Goal: Task Accomplishment & Management: Manage account settings

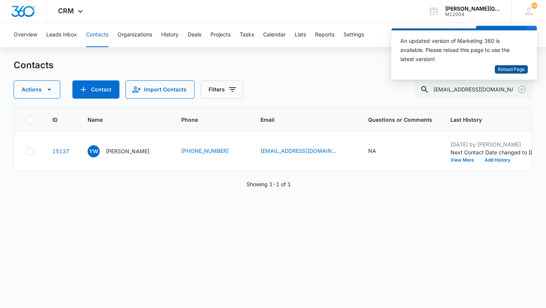
click at [515, 70] on span "Reload Page" at bounding box center [511, 69] width 27 height 7
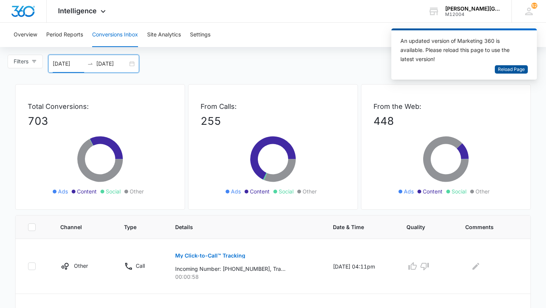
click at [510, 68] on span "Reload Page" at bounding box center [511, 69] width 27 height 7
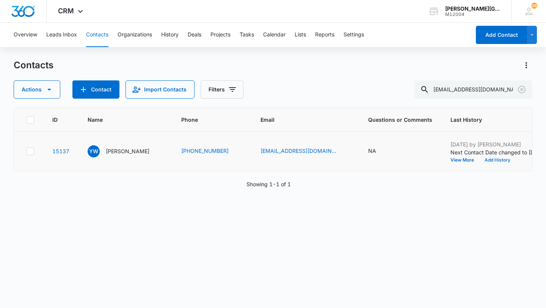
click at [479, 162] on button "Add History" at bounding box center [497, 160] width 36 height 5
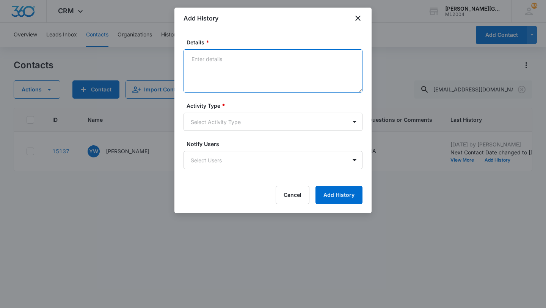
click at [222, 74] on textarea "Details *" at bounding box center [272, 70] width 179 height 43
paste textarea "Hi Elizabeth, she is 10 years old, and we live in Cupertino so Cupertino works …"
type textarea "Hi Elizabeth, she is 10 years old, and we live in Cupertino so Cupertino works …"
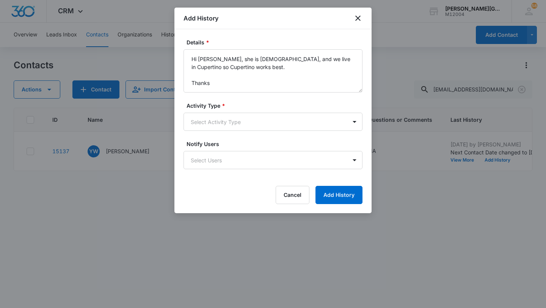
click at [214, 112] on div "Activity Type * Select Activity Type" at bounding box center [272, 116] width 179 height 29
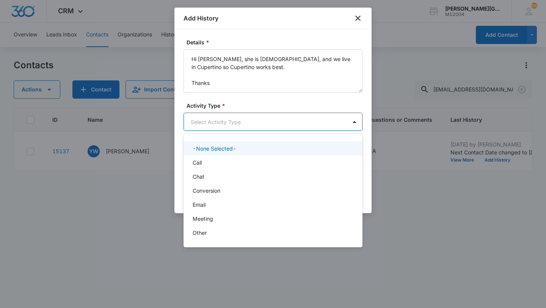
click at [214, 128] on body "CRM Apps Reputation Websites Forms CRM Email Social Shop Payments POS Content A…" at bounding box center [273, 154] width 546 height 308
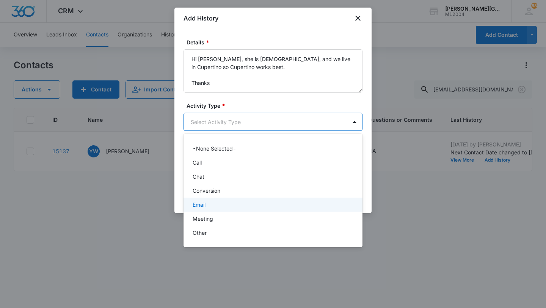
click at [202, 200] on p "Email" at bounding box center [199, 204] width 13 height 8
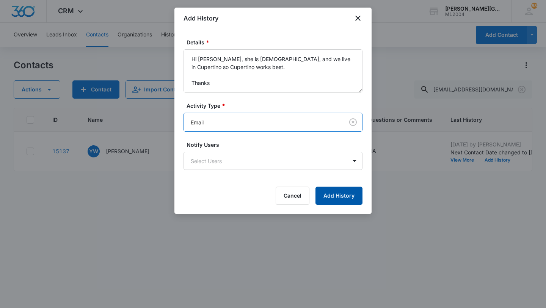
click at [336, 190] on button "Add History" at bounding box center [338, 195] width 47 height 18
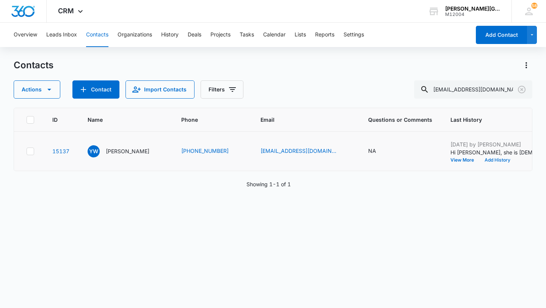
click at [479, 162] on button "Add History" at bounding box center [497, 160] width 36 height 5
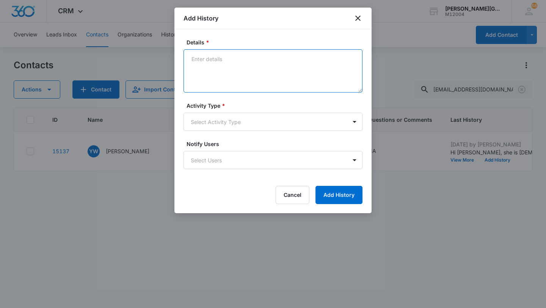
click at [235, 67] on textarea "Details *" at bounding box center [272, 70] width 179 height 43
paste textarea "Good morning Yue, Thank you for getting back to me, and thank you for the infor…"
type textarea "Good morning Yue, Thank you for getting back to me, and thank you for the infor…"
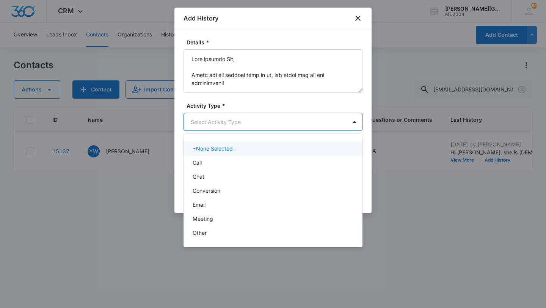
click at [227, 123] on body "CRM Apps Reputation Websites Forms CRM Email Social Shop Payments POS Content A…" at bounding box center [273, 154] width 546 height 308
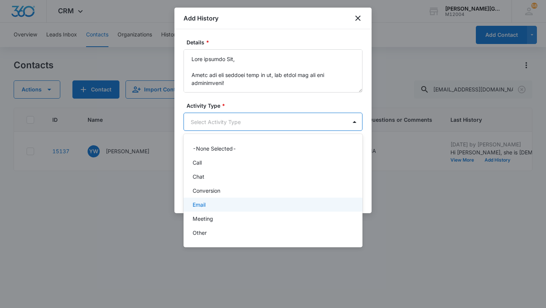
click at [213, 202] on div "Email" at bounding box center [272, 204] width 159 height 8
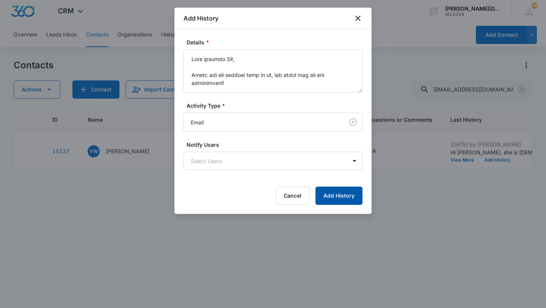
click at [335, 195] on button "Add History" at bounding box center [338, 195] width 47 height 18
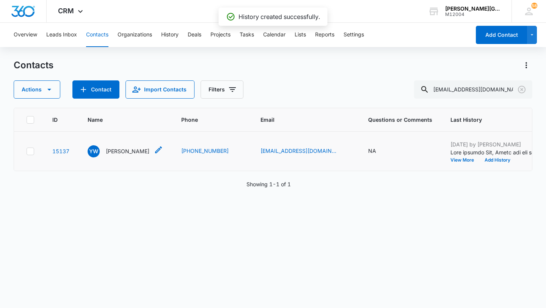
click at [116, 155] on p "Yue Wu" at bounding box center [128, 151] width 44 height 8
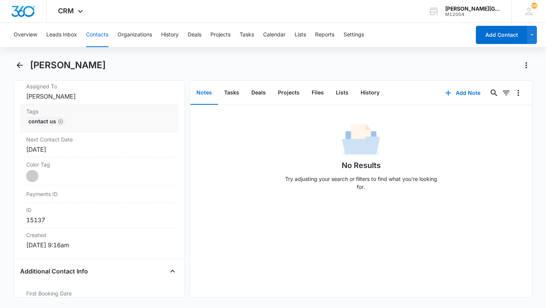
scroll to position [401, 0]
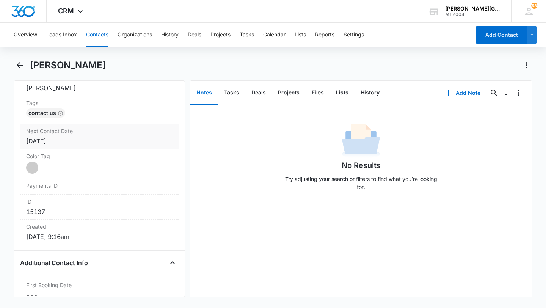
click at [74, 141] on div "Aug 15, 2025" at bounding box center [99, 140] width 146 height 9
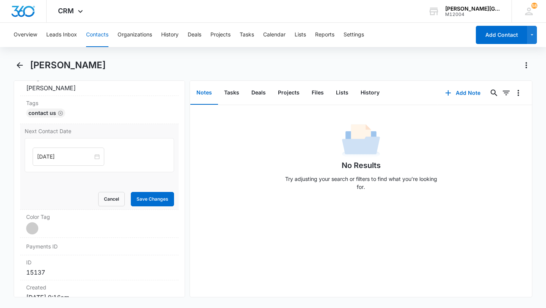
click at [58, 153] on input "Aug 15, 2025" at bounding box center [65, 156] width 56 height 8
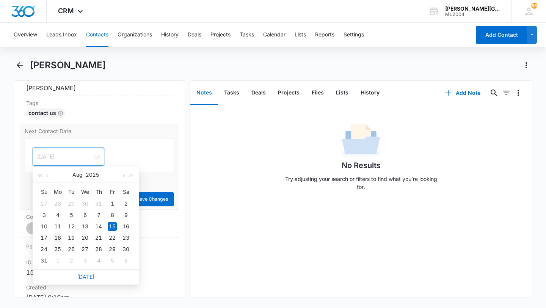
type input "Aug 18, 2025"
click at [56, 240] on div "18" at bounding box center [57, 237] width 9 height 9
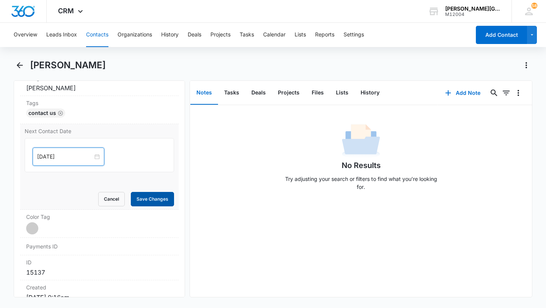
click at [162, 202] on button "Save Changes" at bounding box center [152, 199] width 43 height 14
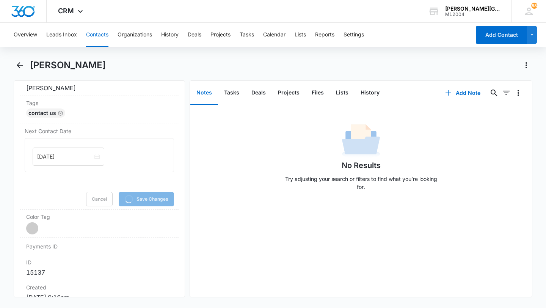
click at [91, 40] on button "Contacts" at bounding box center [97, 35] width 22 height 24
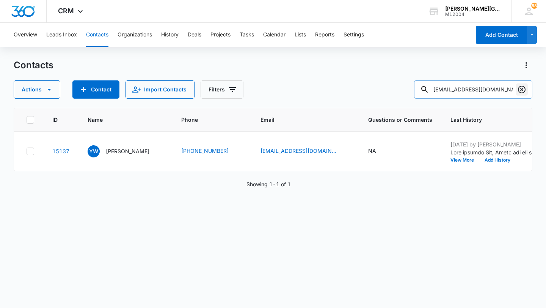
click at [522, 91] on icon "Clear" at bounding box center [521, 89] width 9 height 9
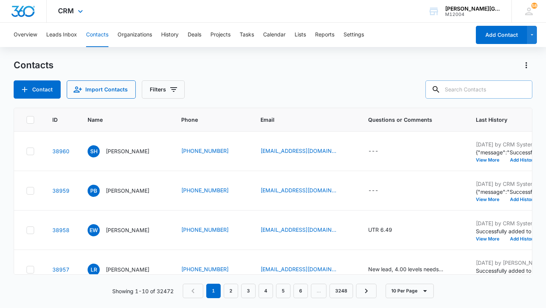
paste input "tonypup@gmail.com"
type input "tonypup@gmail.com"
